Goal: Task Accomplishment & Management: Manage account settings

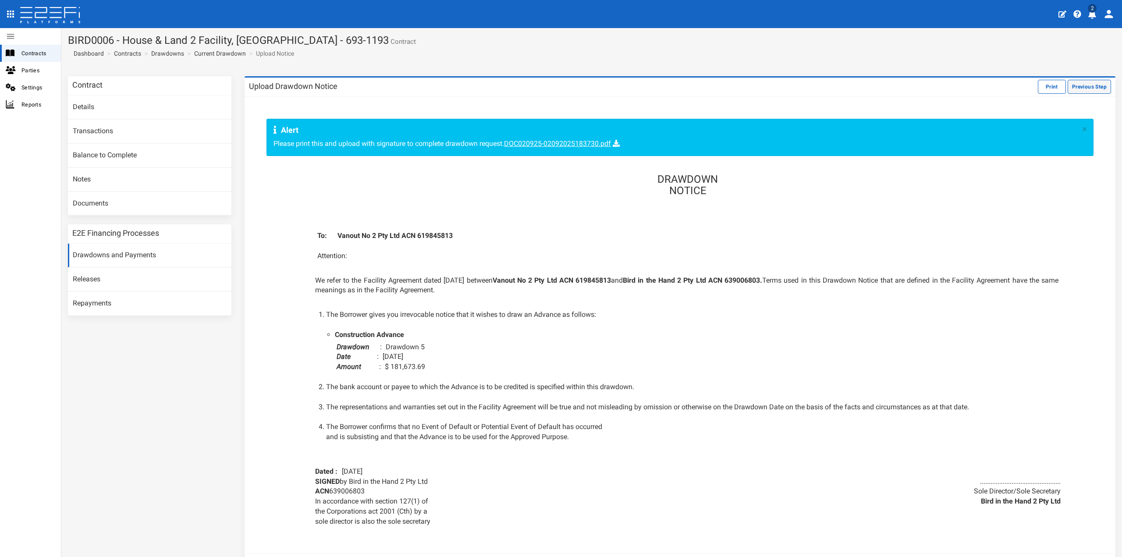
drag, startPoint x: 0, startPoint y: 0, endPoint x: 1076, endPoint y: 84, distance: 1079.2
click at [1076, 84] on button "Previous Step" at bounding box center [1089, 87] width 43 height 14
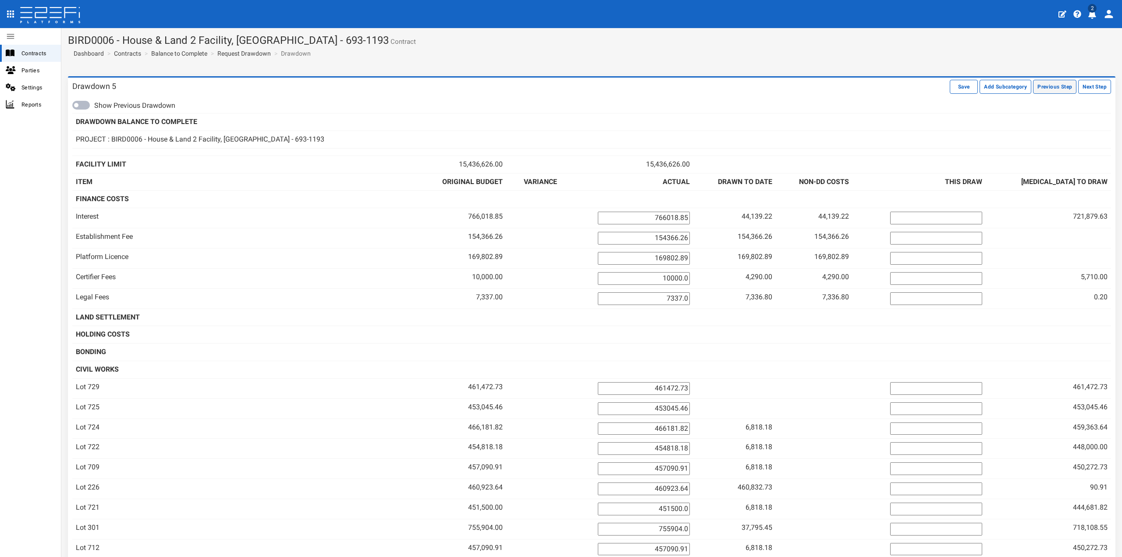
click at [1044, 84] on button "Previous Step" at bounding box center [1054, 87] width 43 height 14
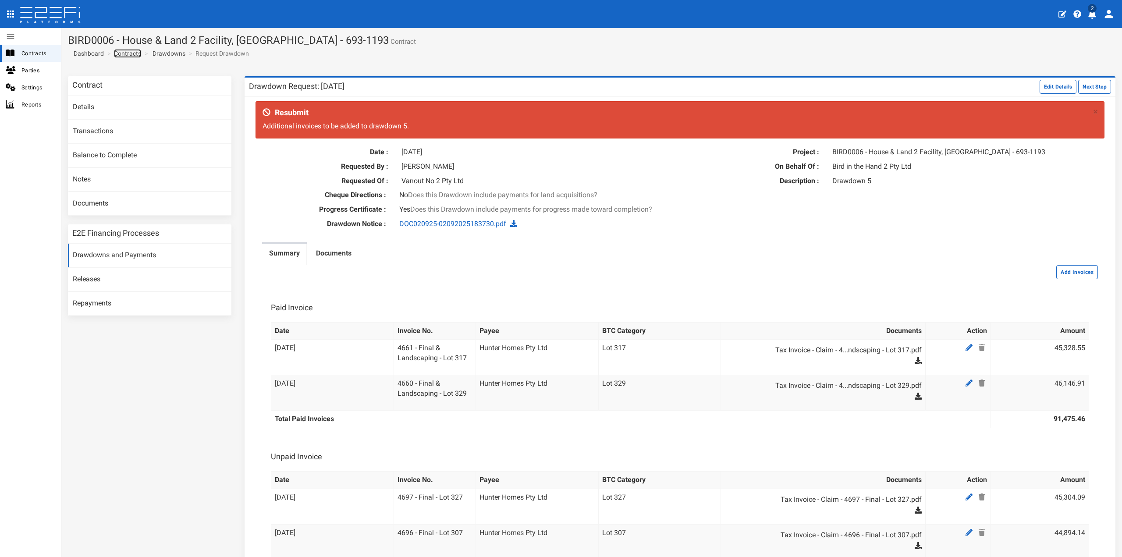
click at [132, 51] on link "Contracts" at bounding box center [127, 53] width 27 height 9
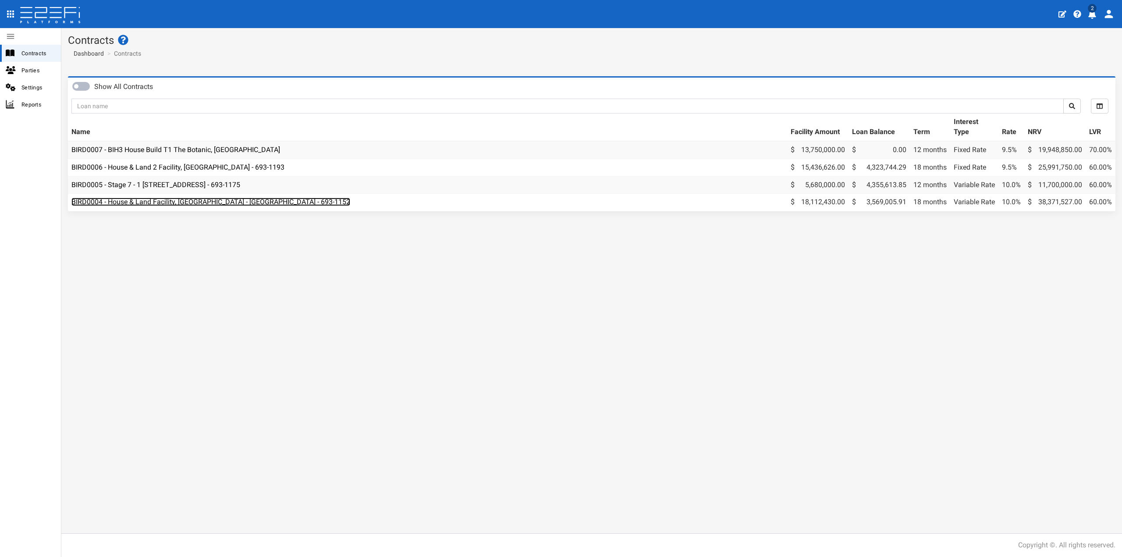
click at [157, 199] on link "BIRD0004 - House & Land Facility, [GEOGRAPHIC_DATA] - [GEOGRAPHIC_DATA] - 693-1…" at bounding box center [210, 202] width 279 height 8
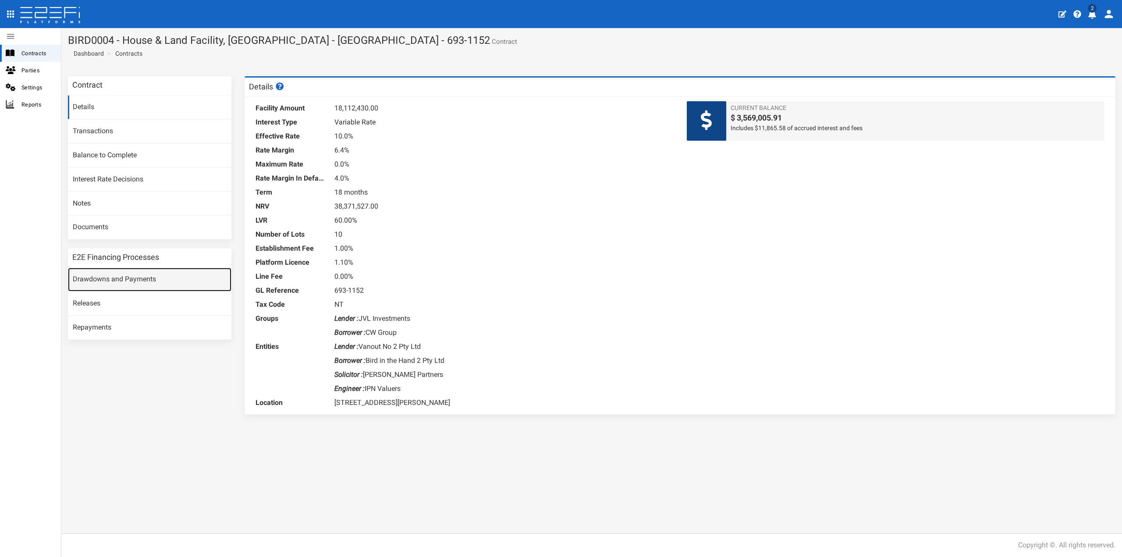
click at [100, 283] on link "Drawdowns and Payments" at bounding box center [150, 280] width 164 height 24
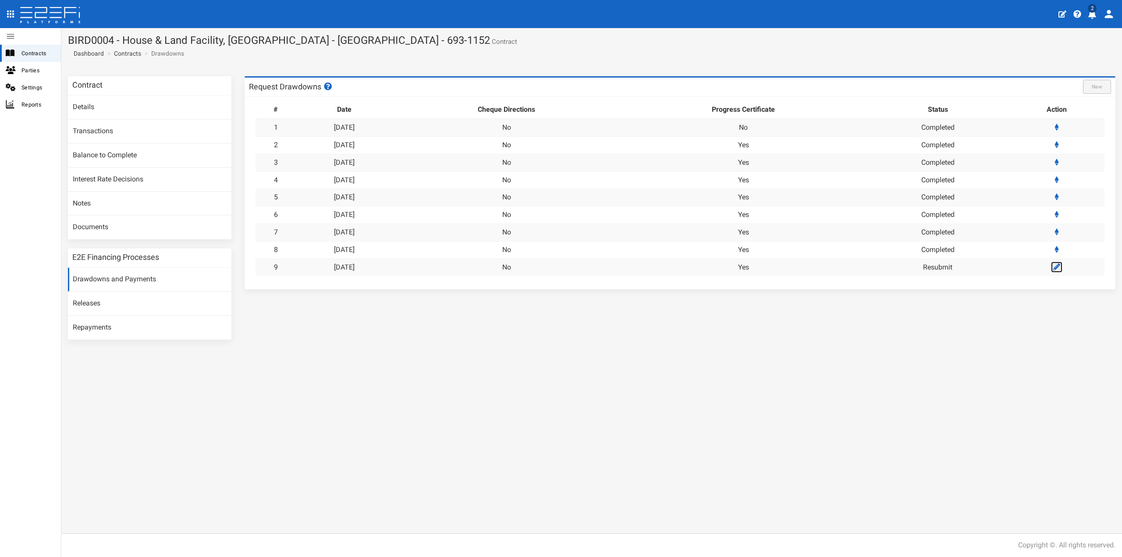
click at [1059, 266] on icon at bounding box center [1057, 267] width 7 height 7
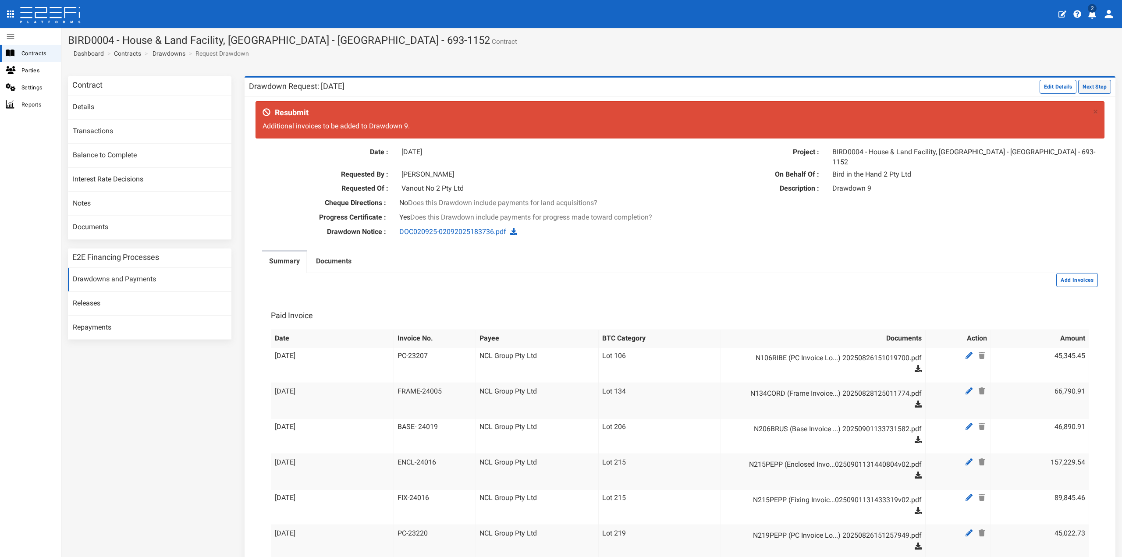
click at [1087, 86] on button "Next Step" at bounding box center [1095, 87] width 33 height 14
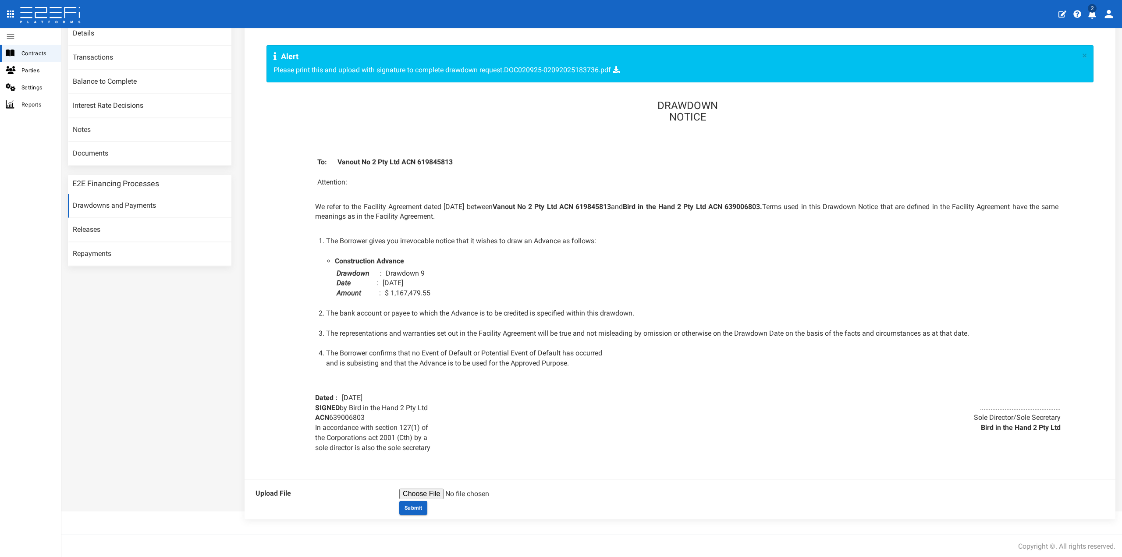
scroll to position [75, 0]
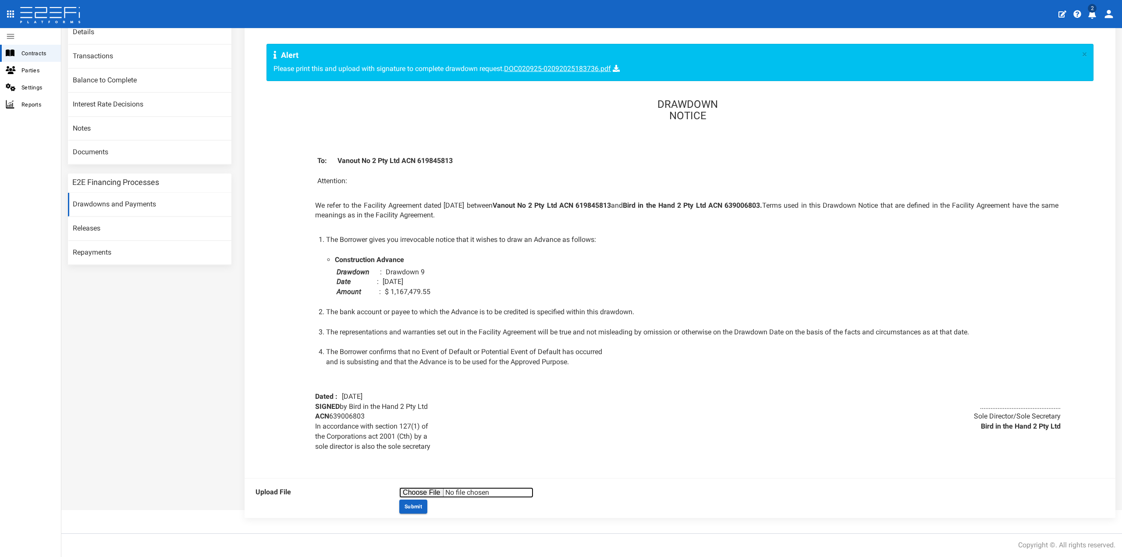
click at [434, 490] on input "file" at bounding box center [466, 493] width 134 height 11
type input "C:\fakepath\DOC120925-12092025163009.pdf"
click at [413, 504] on button "Submit" at bounding box center [413, 507] width 28 height 14
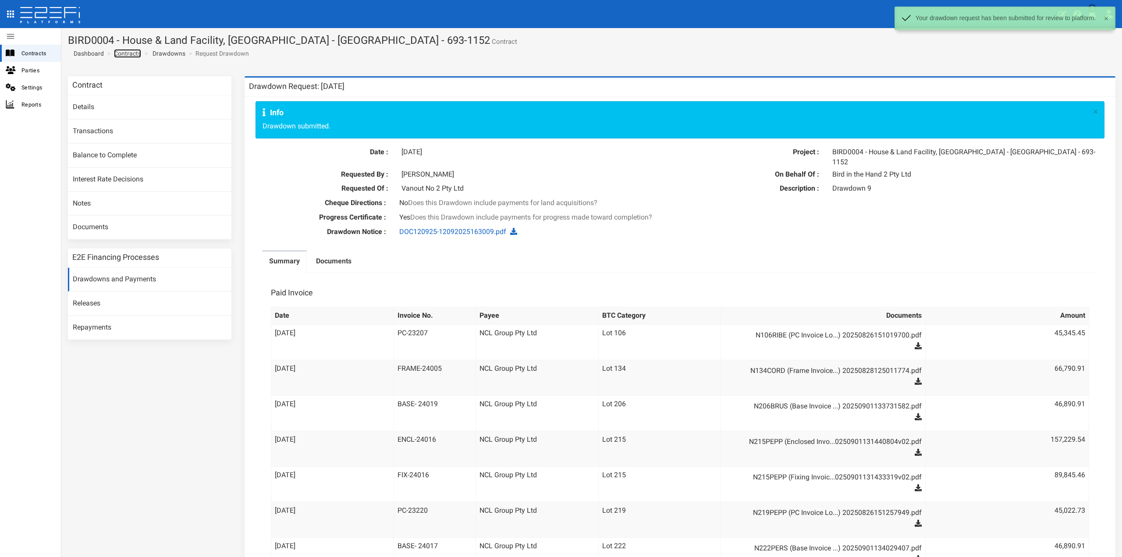
click at [128, 53] on link "Contracts" at bounding box center [127, 53] width 27 height 9
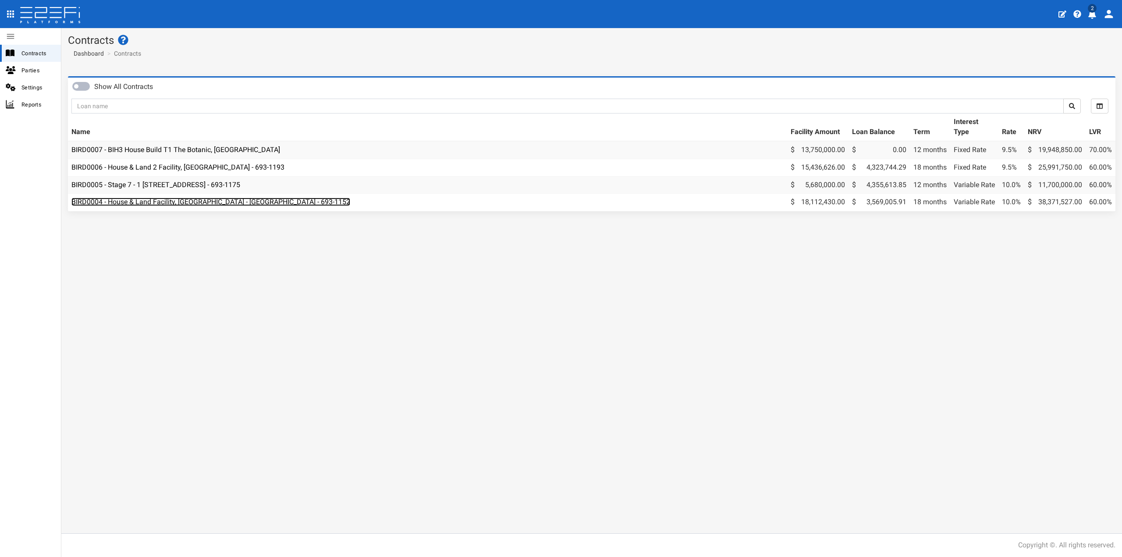
click at [173, 203] on link "BIRD0004 - House & Land Facility, [GEOGRAPHIC_DATA] - [GEOGRAPHIC_DATA] - 693-1…" at bounding box center [210, 202] width 279 height 8
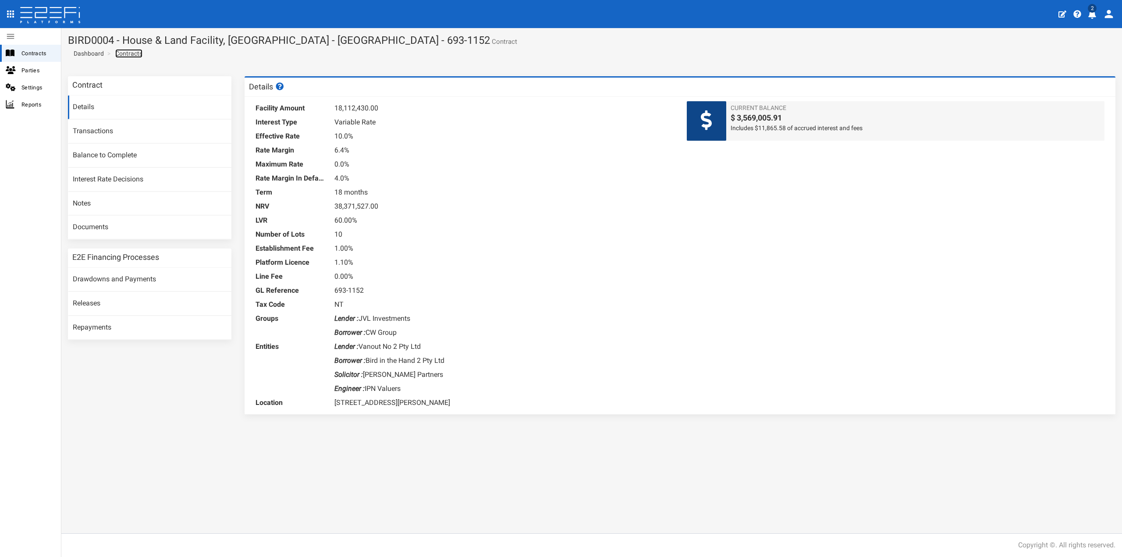
click at [121, 53] on link "Contracts" at bounding box center [128, 53] width 27 height 9
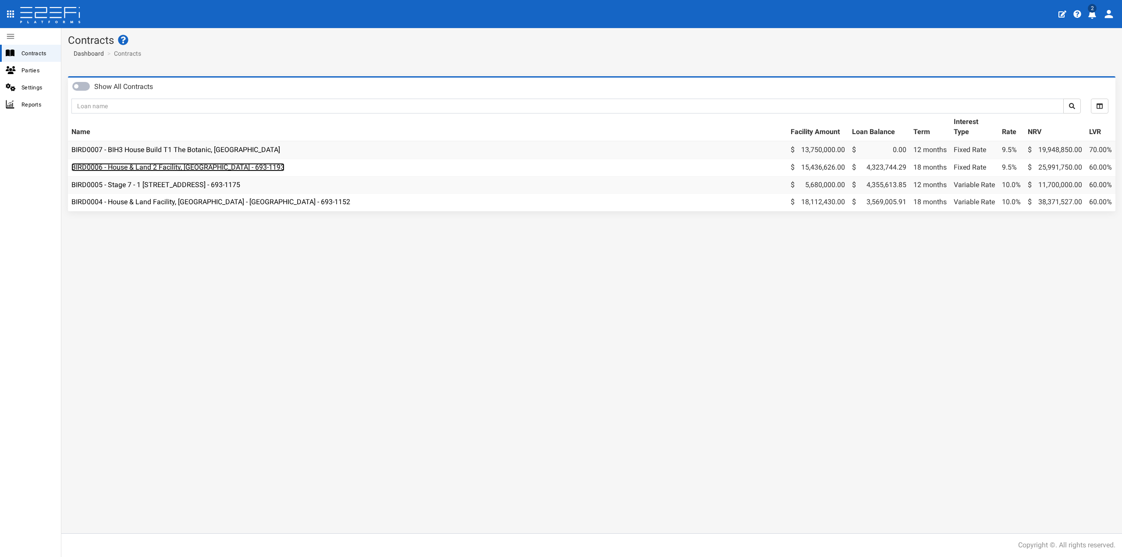
click at [157, 164] on link "BIRD0006 - House & Land 2 Facility, [GEOGRAPHIC_DATA] - 693-1193" at bounding box center [177, 167] width 213 height 8
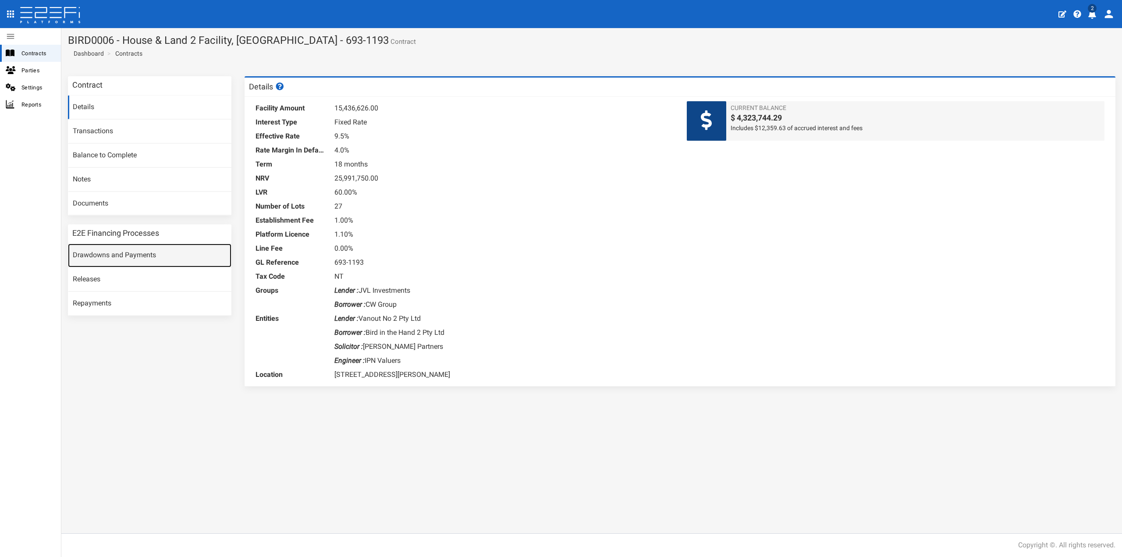
click at [116, 253] on link "Drawdowns and Payments" at bounding box center [150, 256] width 164 height 24
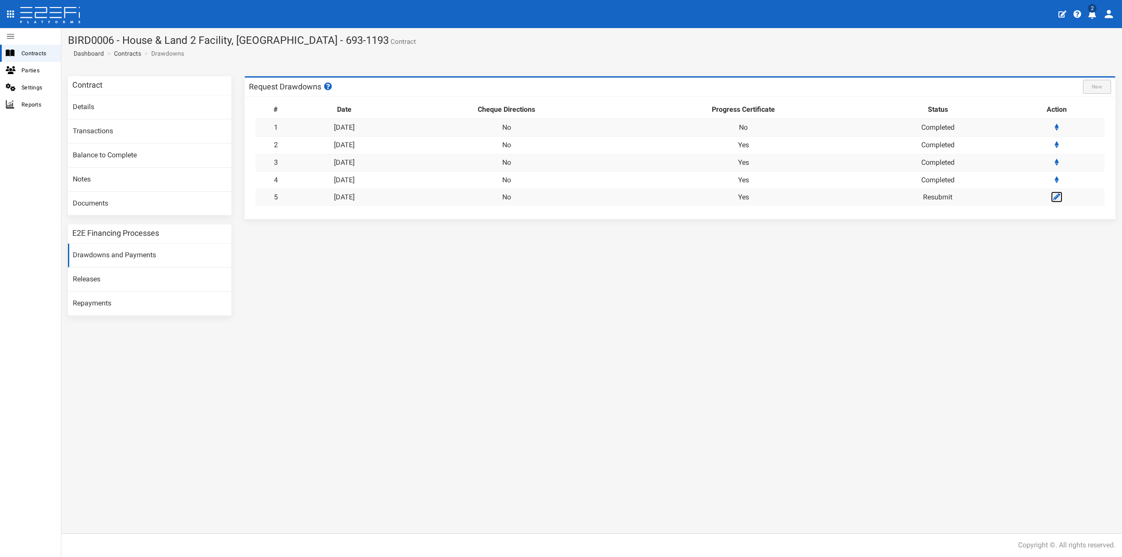
click at [1061, 197] on icon at bounding box center [1057, 196] width 7 height 7
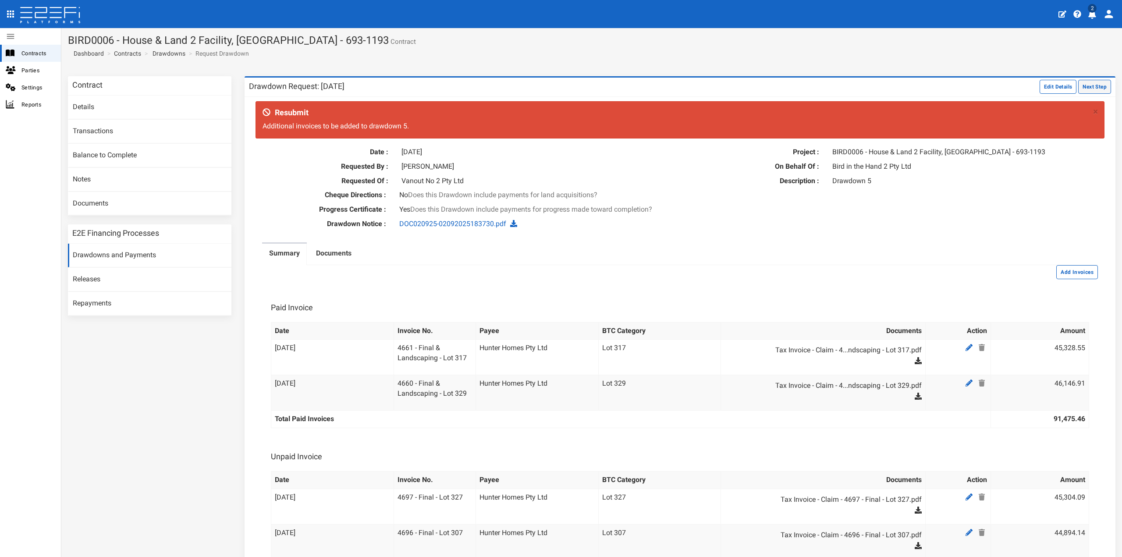
click at [1091, 82] on button "Next Step" at bounding box center [1095, 87] width 33 height 14
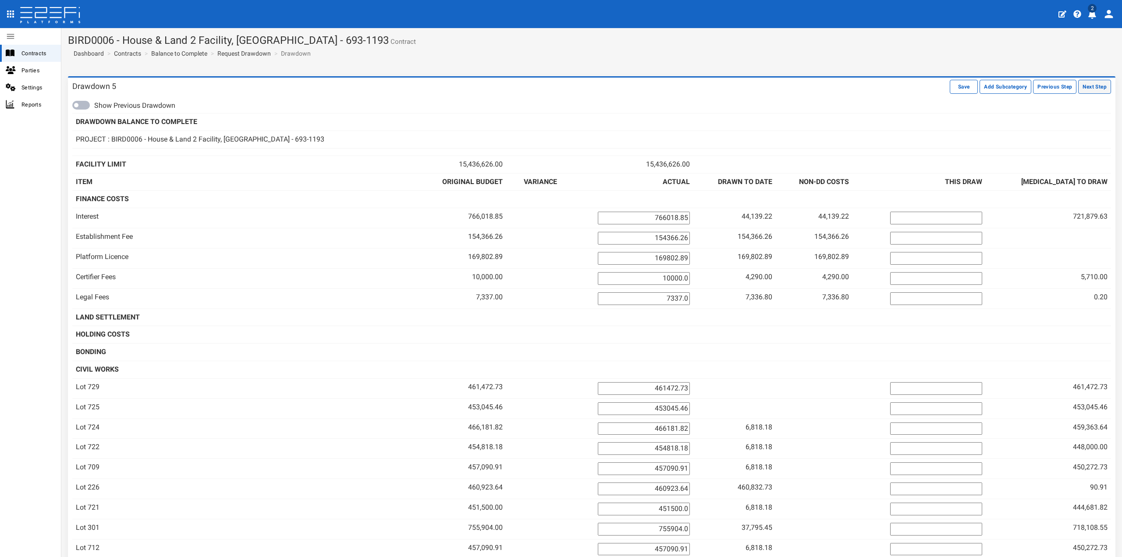
drag, startPoint x: 0, startPoint y: 0, endPoint x: 1093, endPoint y: 90, distance: 1096.8
click at [1093, 90] on button "Next Step" at bounding box center [1095, 87] width 33 height 14
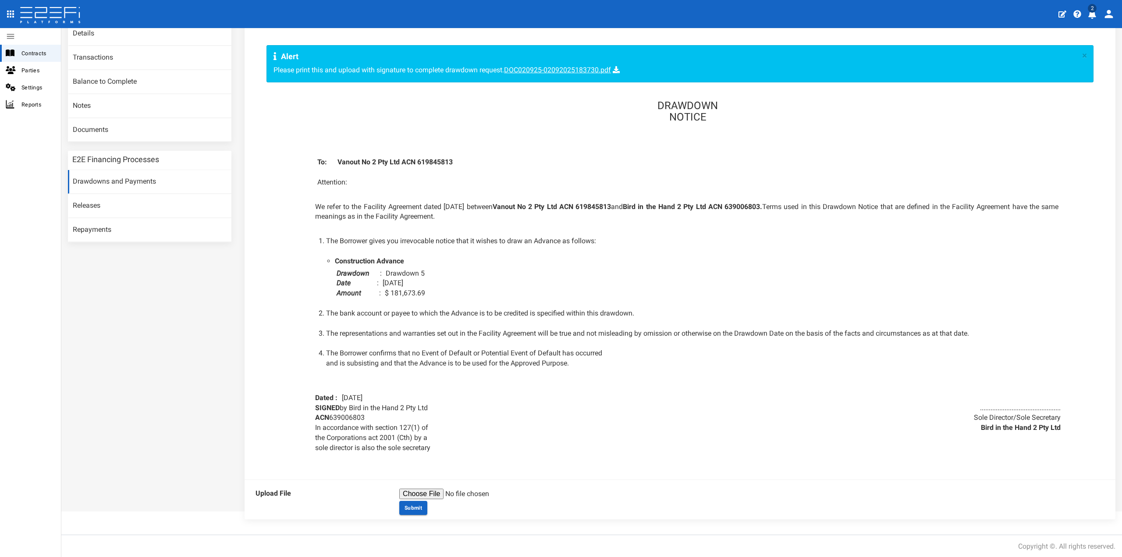
scroll to position [75, 0]
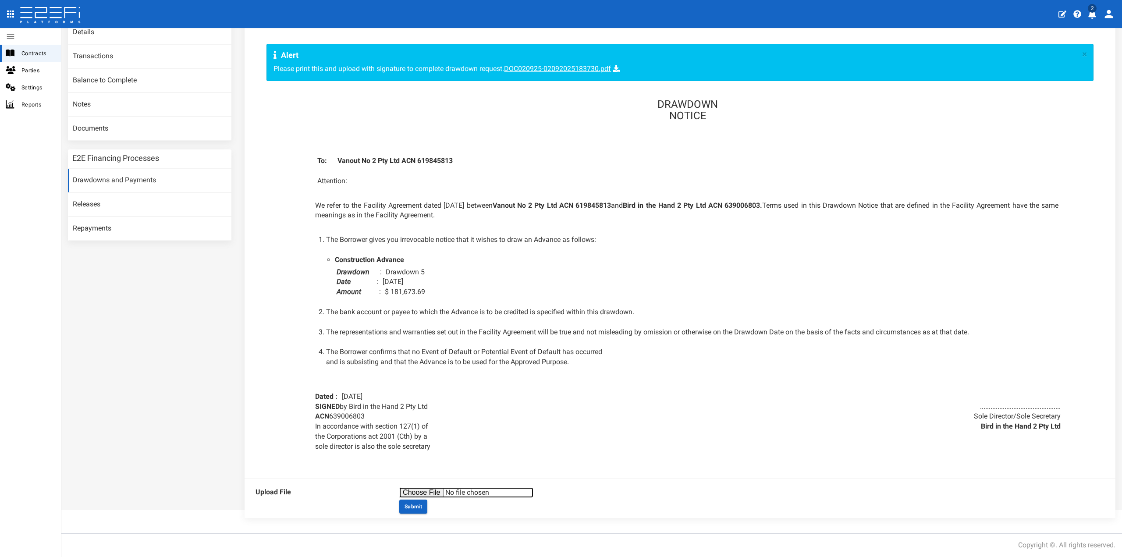
click at [430, 496] on input "file" at bounding box center [466, 493] width 134 height 11
type input "C:\fakepath\DOC120925-12092025163000.pdf"
click at [412, 502] on button "Submit" at bounding box center [413, 507] width 28 height 14
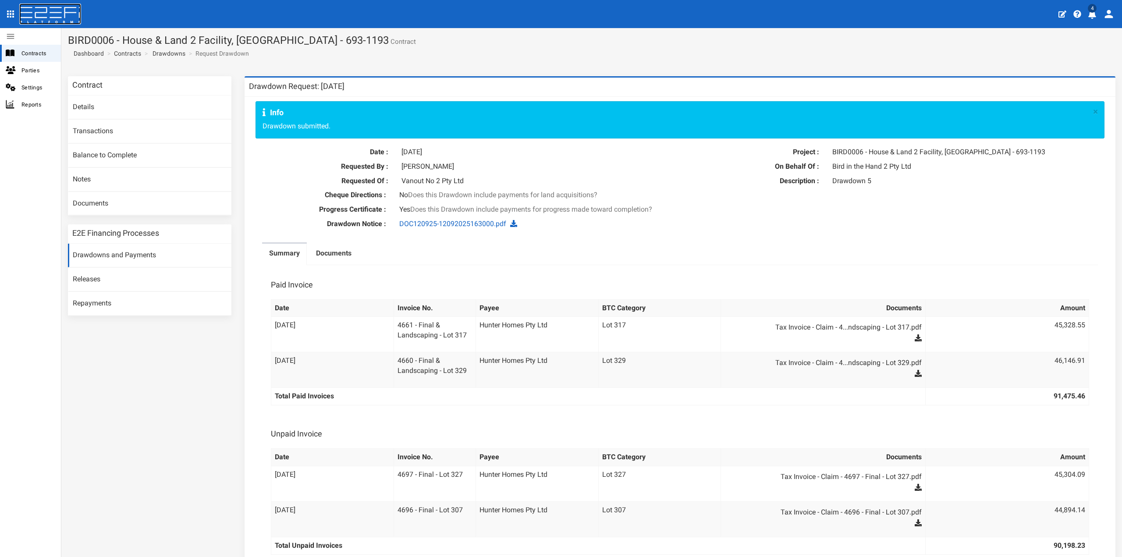
click at [48, 12] on icon at bounding box center [50, 16] width 62 height 18
click at [1089, 14] on icon "profile" at bounding box center [1092, 14] width 9 height 9
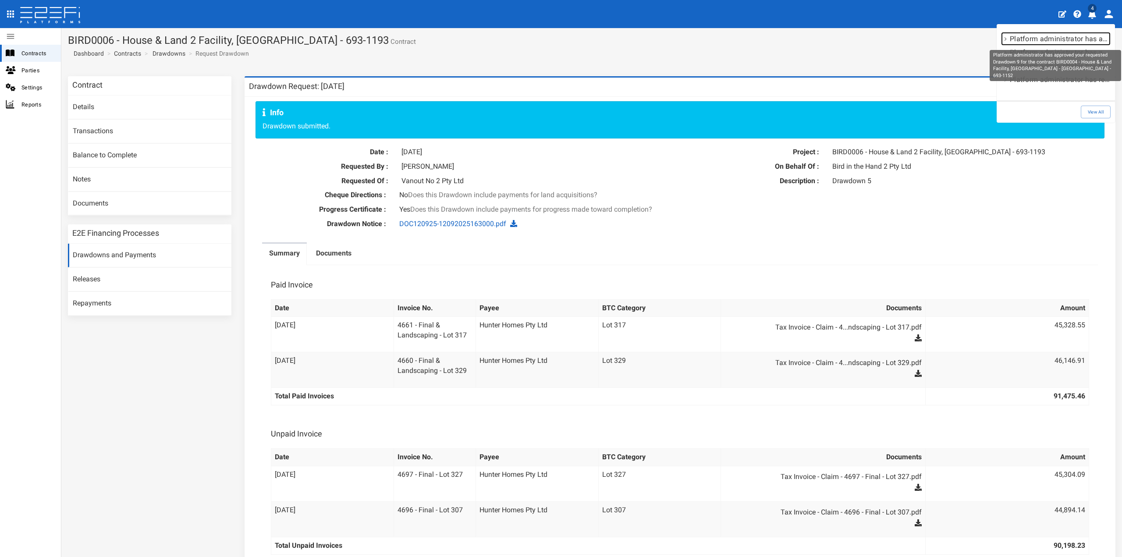
click at [1072, 40] on p "Platform administrator has approved your requested Drawdown 9 for the contract …" at bounding box center [1060, 39] width 100 height 10
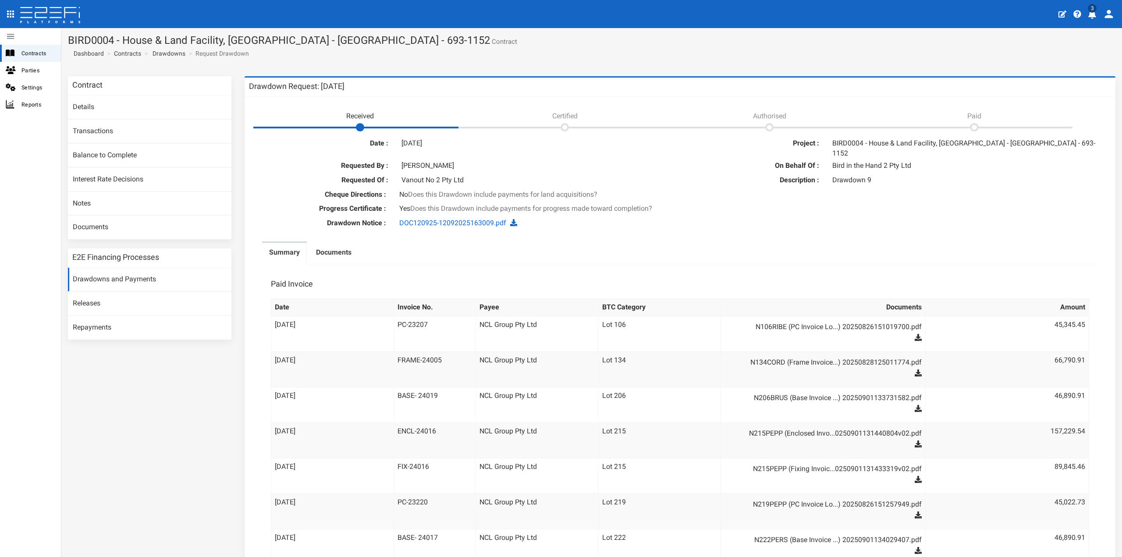
click at [1091, 7] on span "3" at bounding box center [1092, 8] width 9 height 9
click at [1056, 44] on div "Platform administrator has approved your requested Drawdown 5 for the contract …" at bounding box center [1055, 59] width 133 height 31
click at [1091, 13] on icon "profile" at bounding box center [1093, 14] width 8 height 9
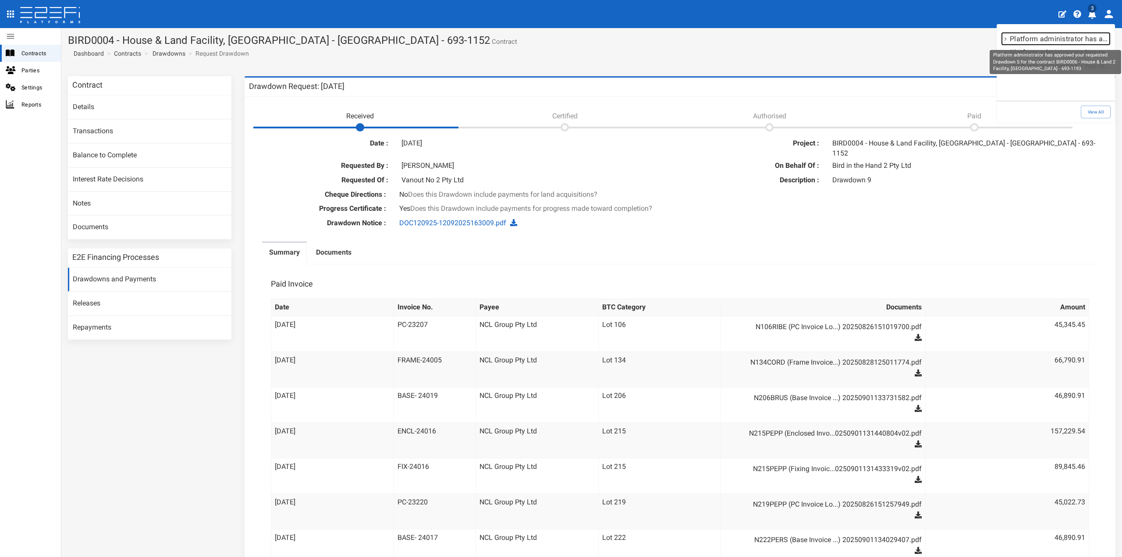
click at [1062, 38] on p "Platform administrator has approved your requested Drawdown 5 for the contract …" at bounding box center [1060, 39] width 100 height 10
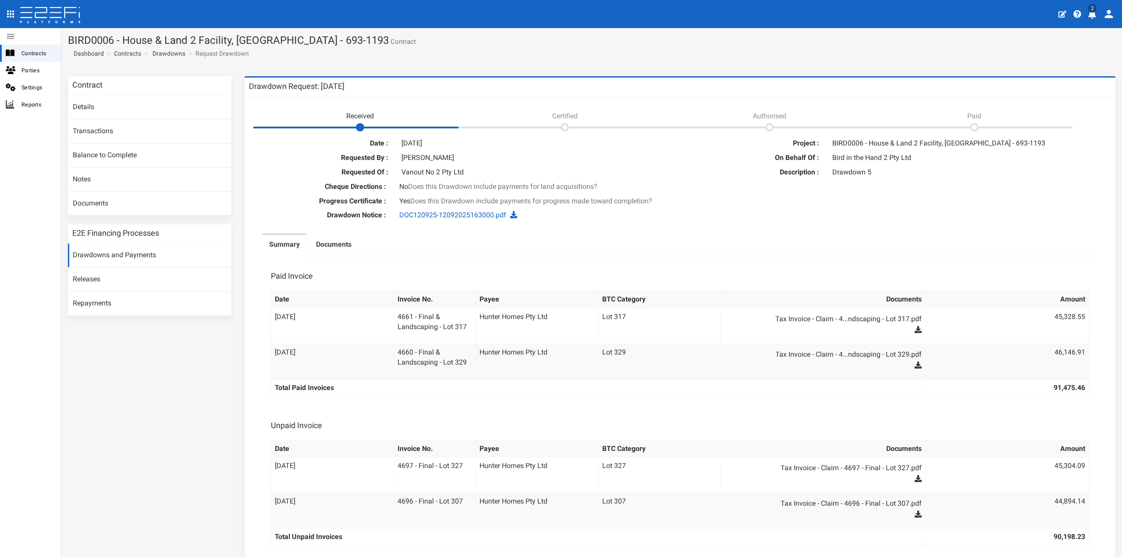
click at [1091, 14] on icon "profile" at bounding box center [1093, 14] width 8 height 9
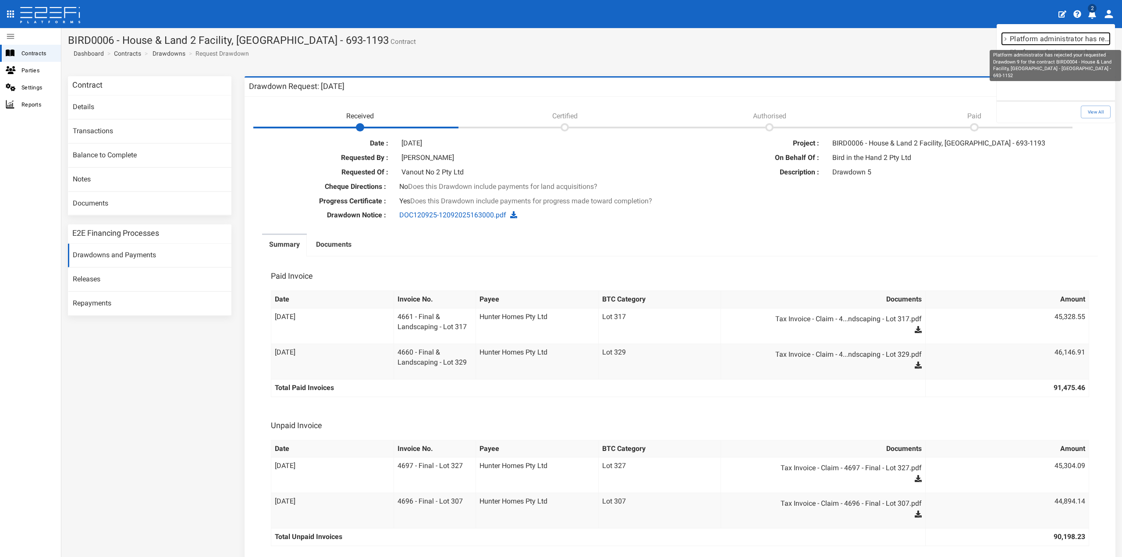
click at [1078, 39] on p "Platform administrator has rejected your requested Drawdown 9 for the contract …" at bounding box center [1060, 39] width 100 height 10
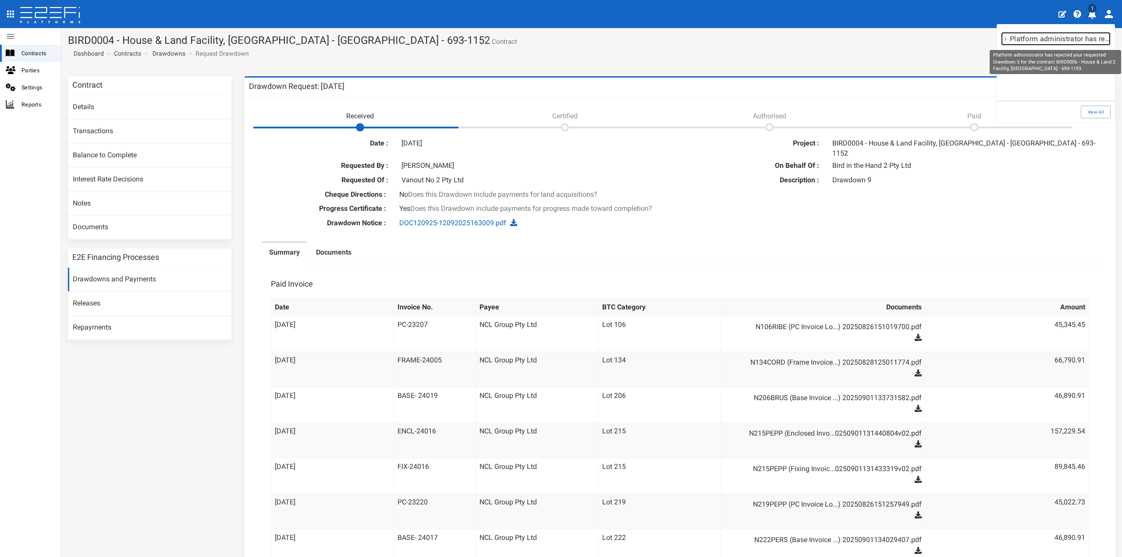
click at [1073, 38] on p "Platform administrator has rejected your requested Drawdown 5 for the contract …" at bounding box center [1060, 39] width 100 height 10
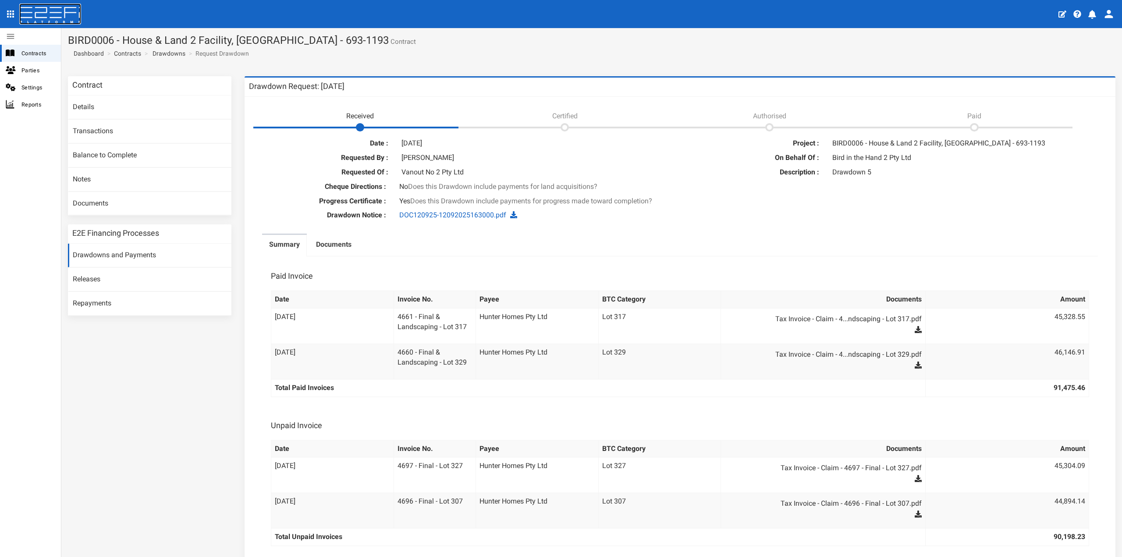
click at [38, 8] on icon at bounding box center [50, 16] width 62 height 18
